Goal: Navigation & Orientation: Understand site structure

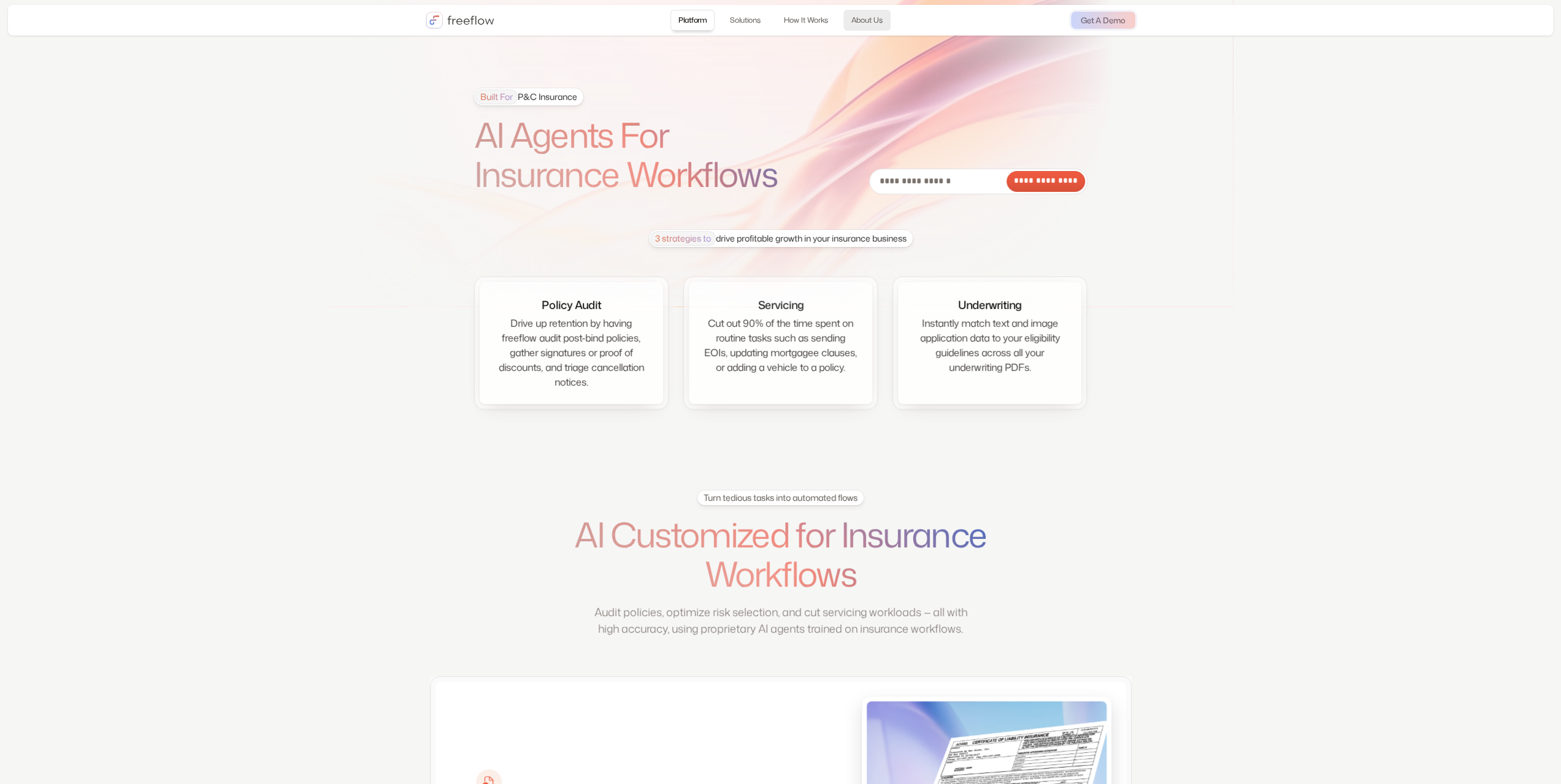
click at [861, 13] on link "About Us" at bounding box center [867, 20] width 47 height 21
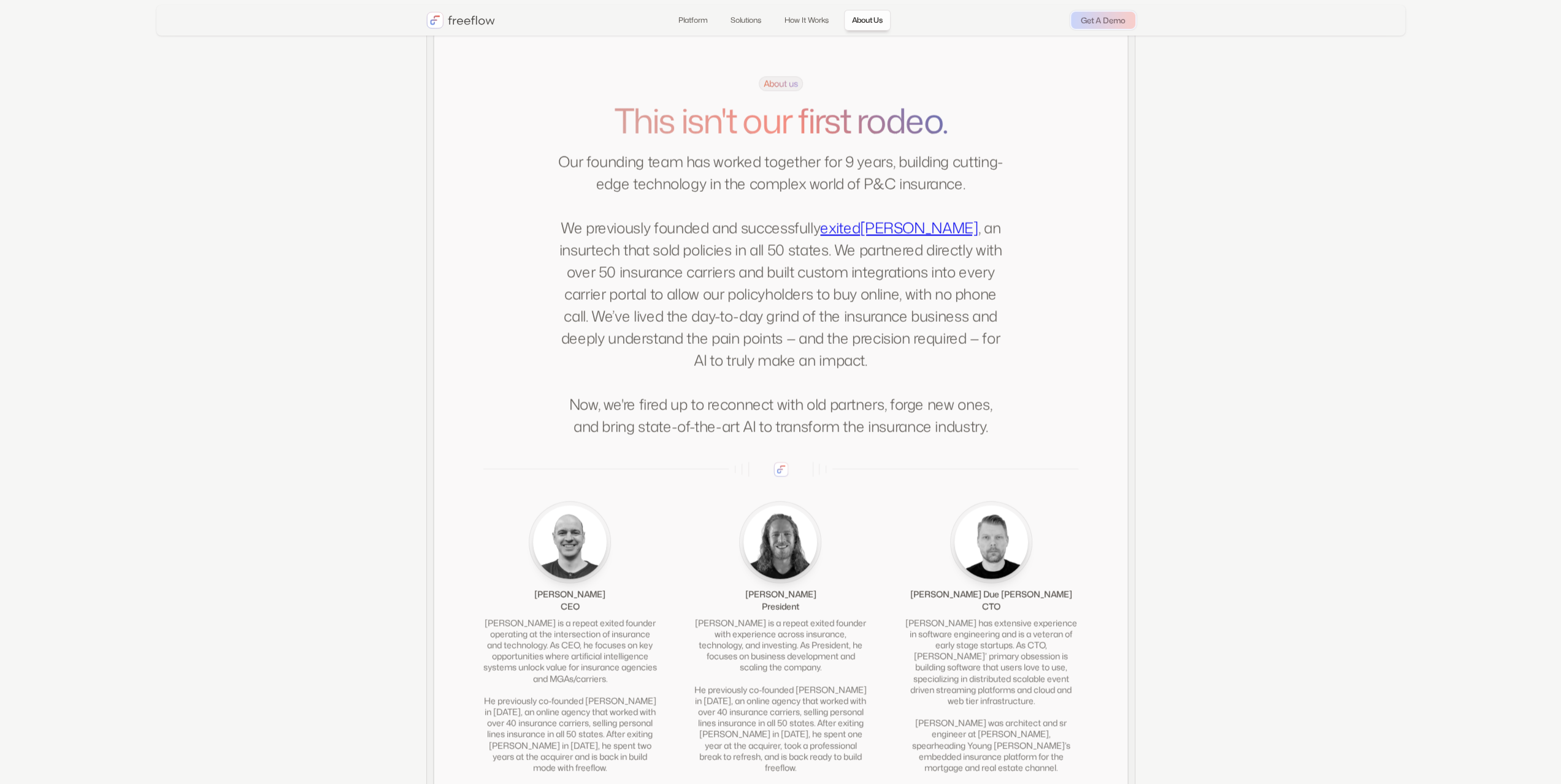
scroll to position [2346, 0]
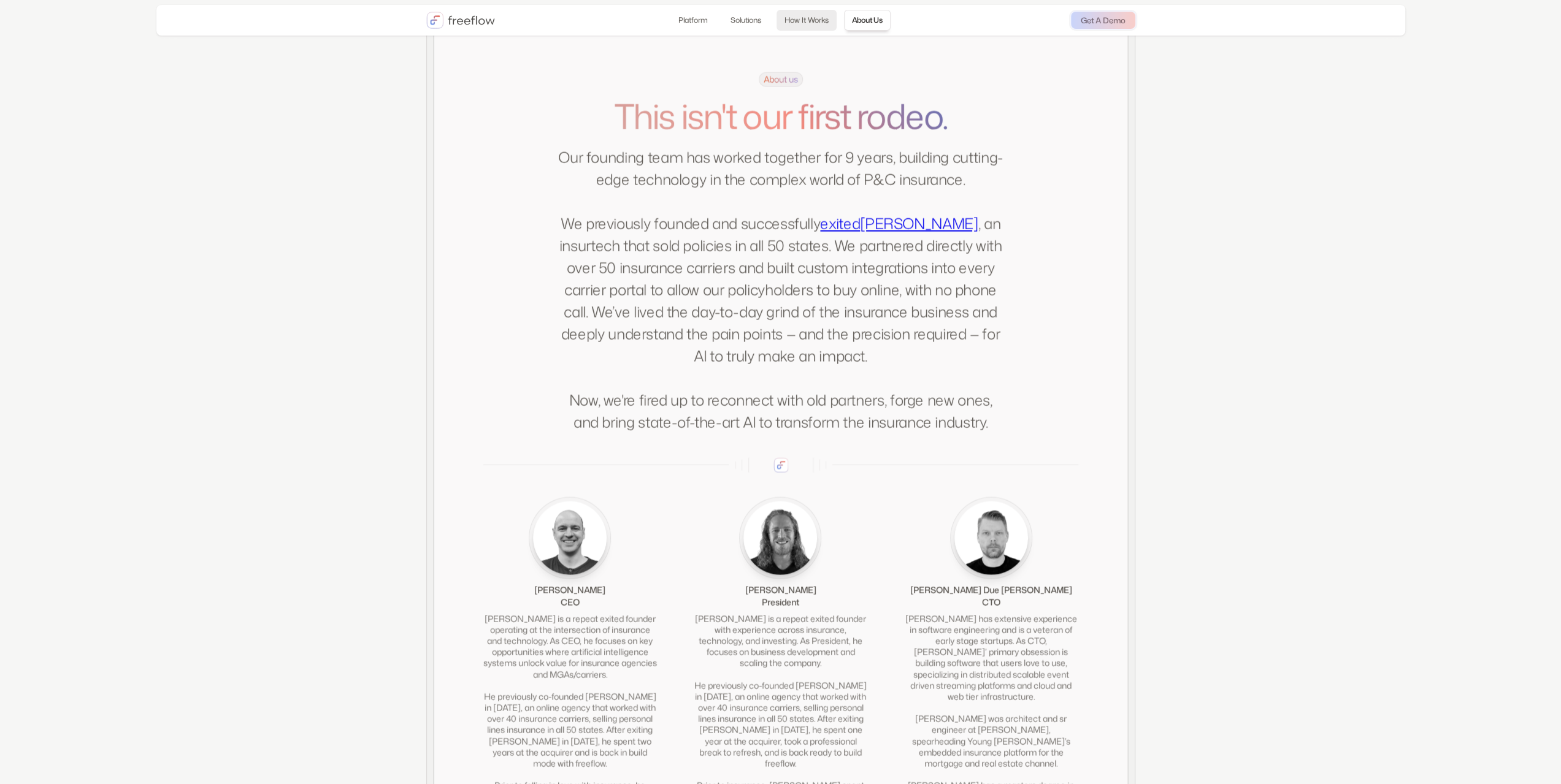
click at [809, 23] on link "How It Works" at bounding box center [806, 20] width 60 height 21
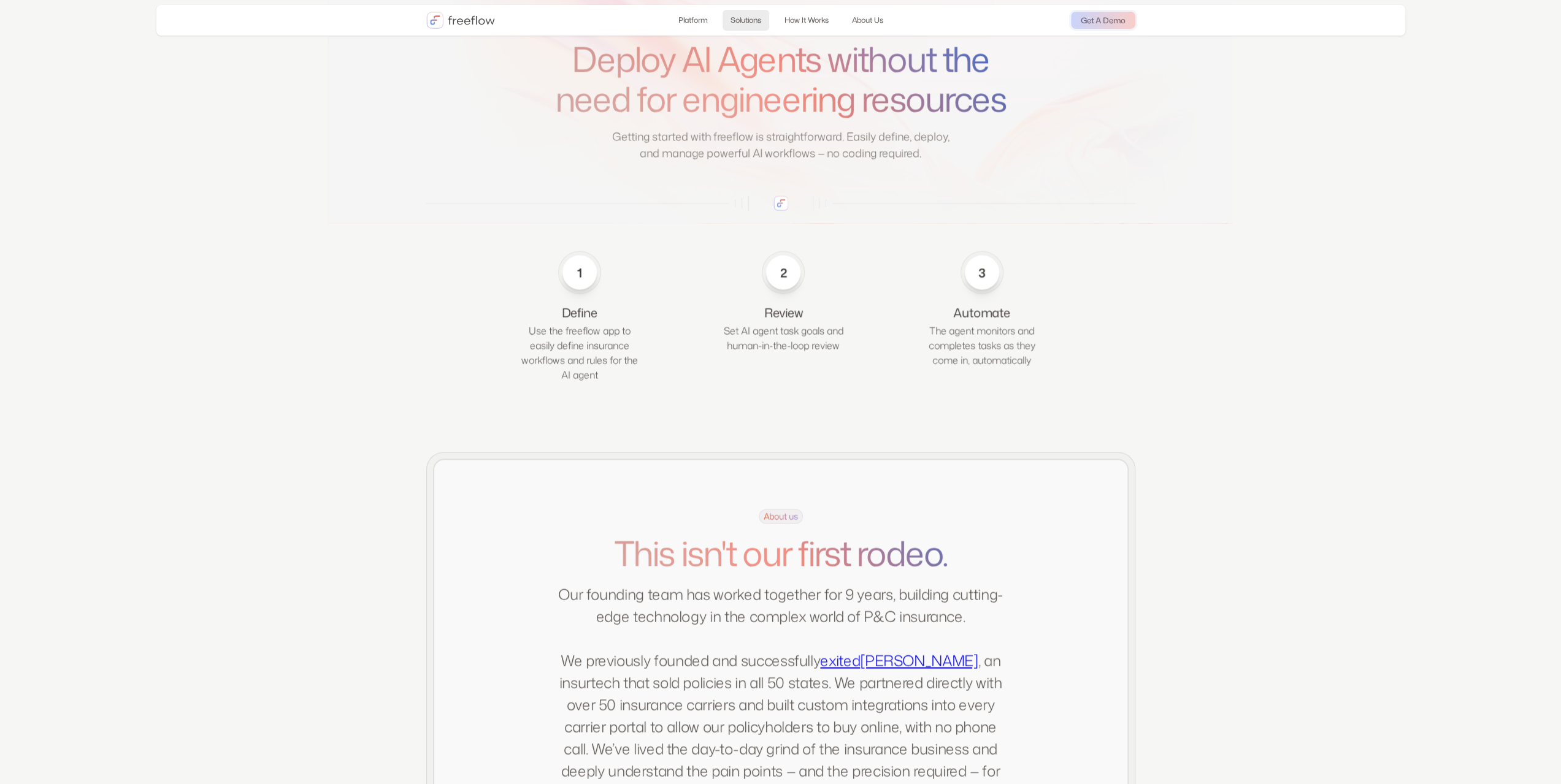
click at [742, 15] on link "Solutions" at bounding box center [746, 20] width 47 height 21
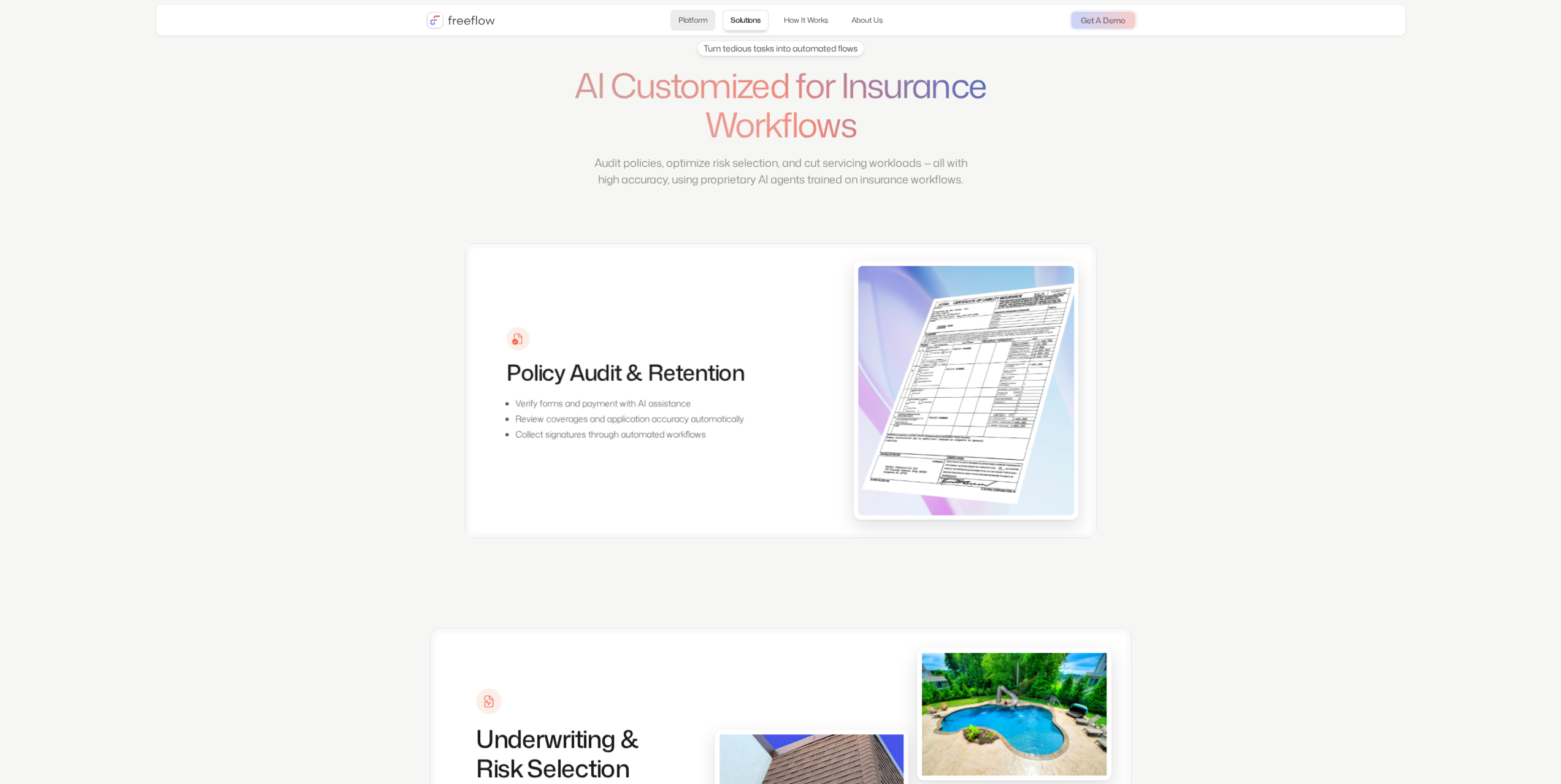
click at [679, 20] on link "Platform" at bounding box center [692, 20] width 45 height 21
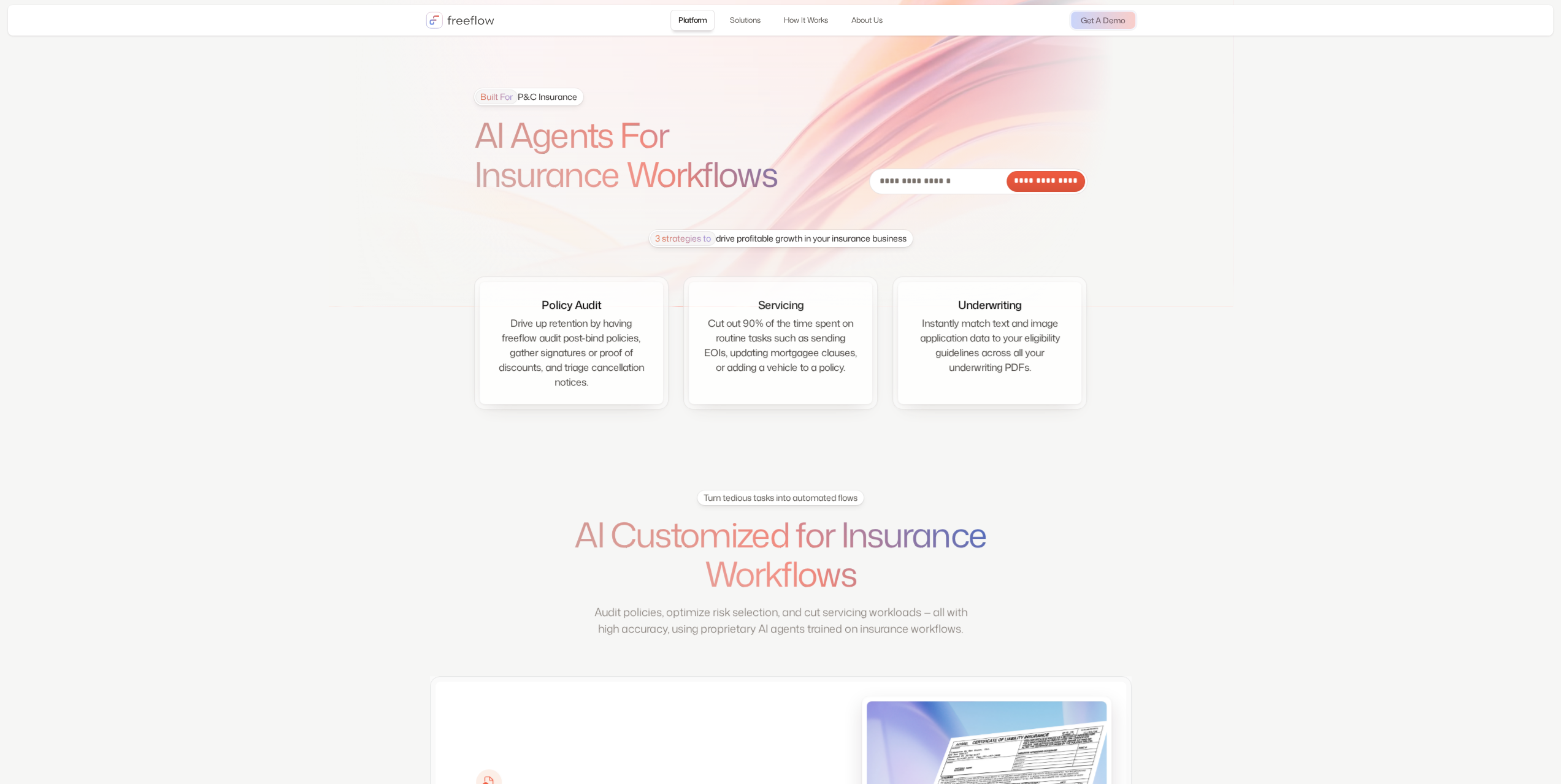
click at [429, 29] on div at bounding box center [540, 20] width 229 height 21
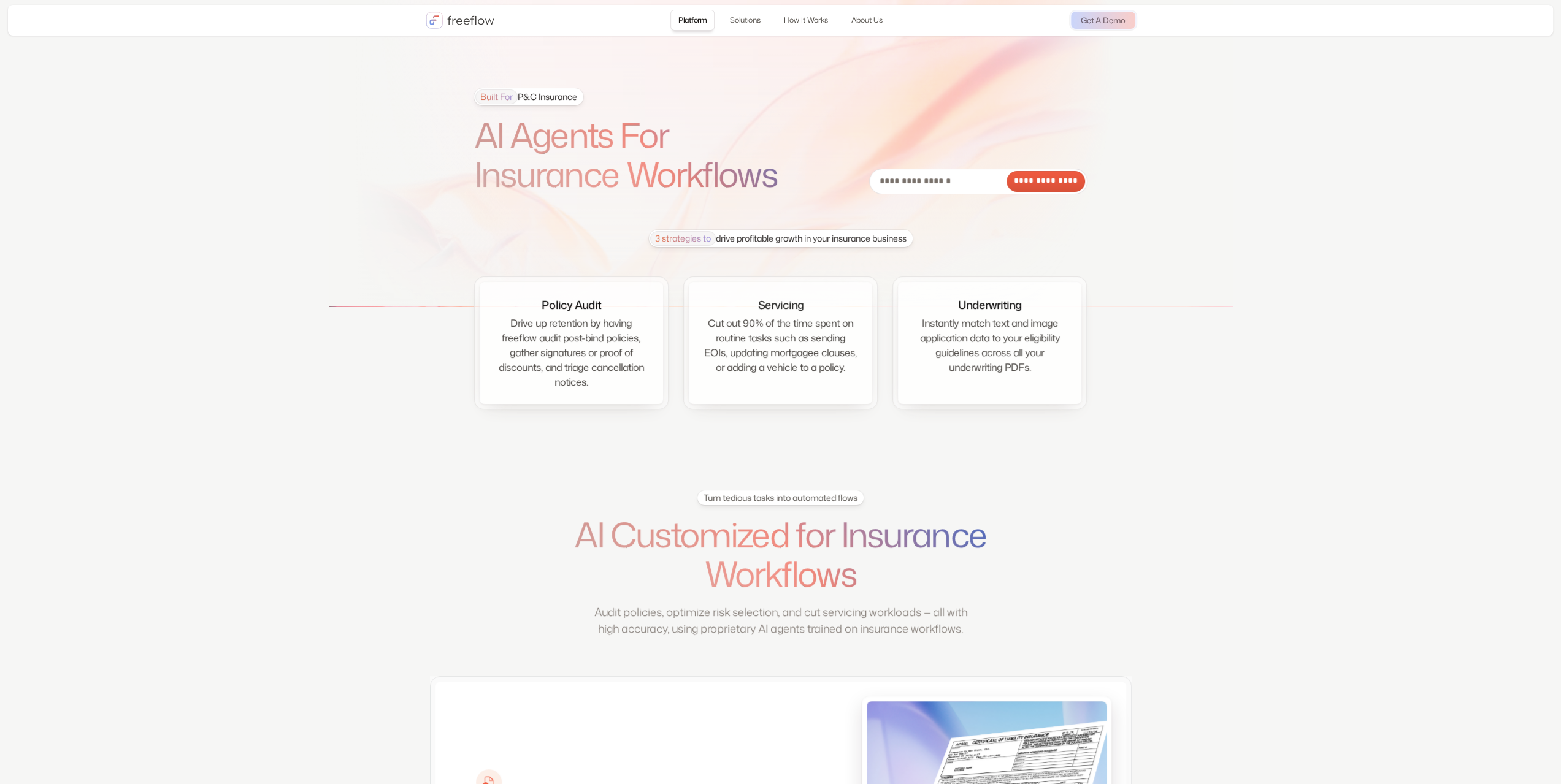
click at [435, 21] on img "home" at bounding box center [459, 20] width 68 height 17
